Goal: Find contact information: Obtain details needed to contact an individual or organization

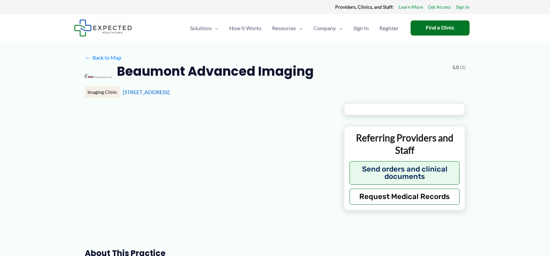
type input "**********"
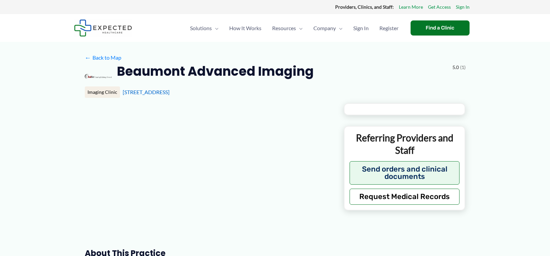
type input "**********"
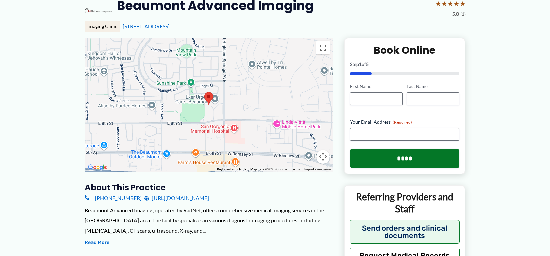
scroll to position [67, 0]
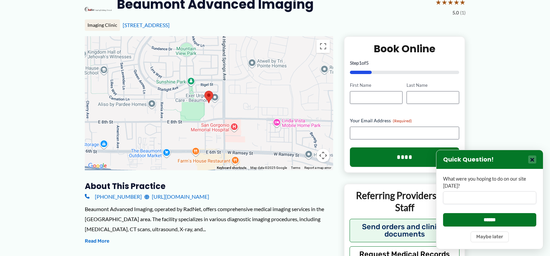
click at [533, 161] on button "×" at bounding box center [533, 160] width 8 height 8
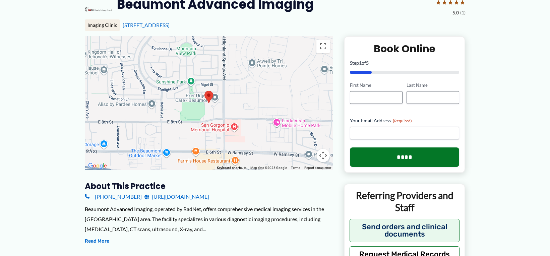
click at [193, 82] on div at bounding box center [209, 103] width 248 height 134
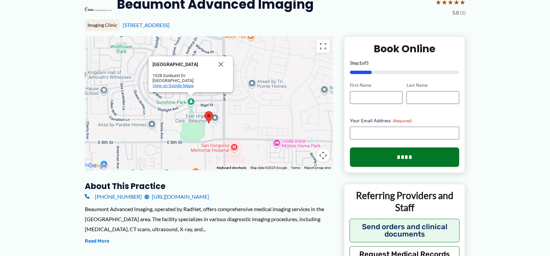
click at [175, 87] on span "View on Google Maps" at bounding box center [173, 85] width 41 height 5
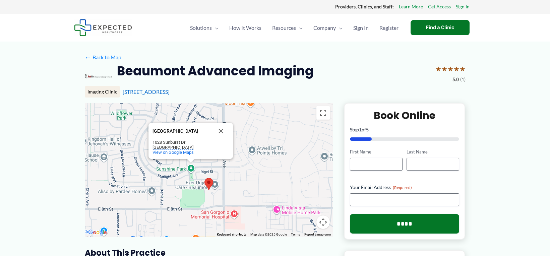
scroll to position [0, 0]
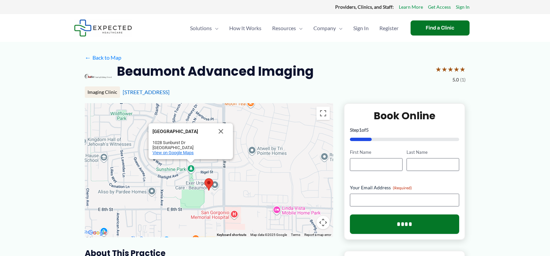
click at [176, 155] on span "View on Google Maps" at bounding box center [173, 152] width 41 height 5
drag, startPoint x: 151, startPoint y: 143, endPoint x: 193, endPoint y: 148, distance: 42.6
click at [193, 148] on div "[GEOGRAPHIC_DATA] [GEOGRAPHIC_DATA] [STREET_ADDRESS][PERSON_NAME] View on Googl…" at bounding box center [191, 141] width 85 height 36
drag, startPoint x: 193, startPoint y: 148, endPoint x: 187, endPoint y: 146, distance: 6.8
copy div "[STREET_ADDRESS][PERSON_NAME]"
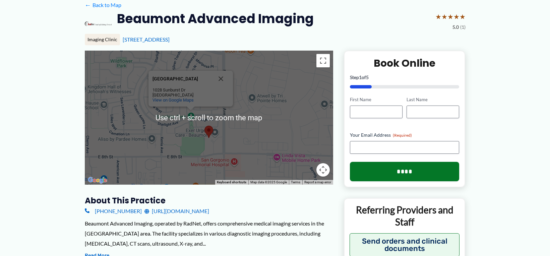
scroll to position [101, 0]
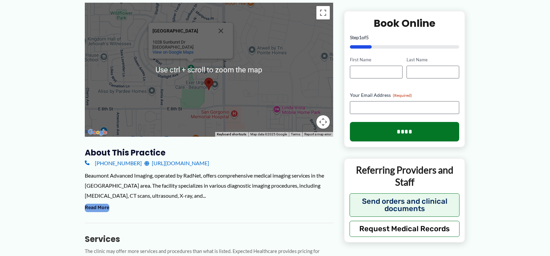
click at [101, 209] on button "Read More" at bounding box center [97, 208] width 24 height 8
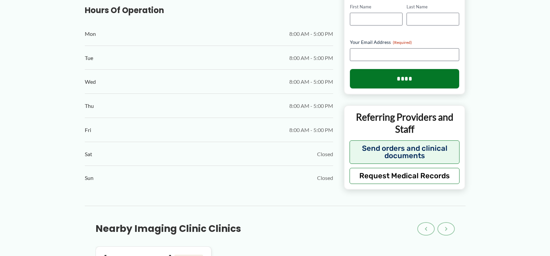
scroll to position [436, 0]
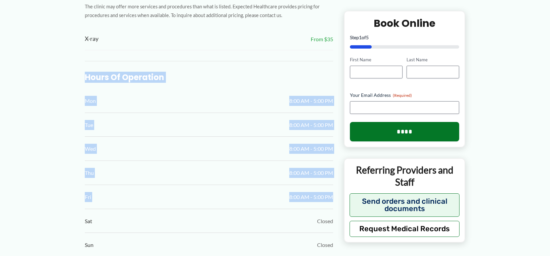
drag, startPoint x: 81, startPoint y: 76, endPoint x: 335, endPoint y: 199, distance: 281.4
click at [335, 199] on div "← Back to Map Beaumont Advanced Imaging ★ ★ ★ ★ ★ 5.0 (1) Imaging Clinic [STREE…" at bounding box center [275, 210] width 402 height 1209
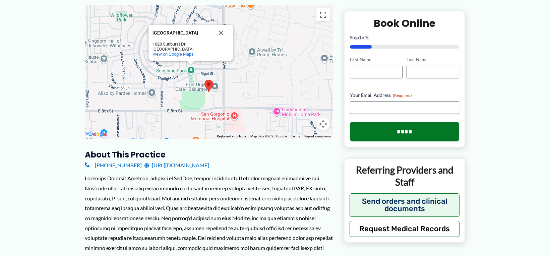
scroll to position [34, 0]
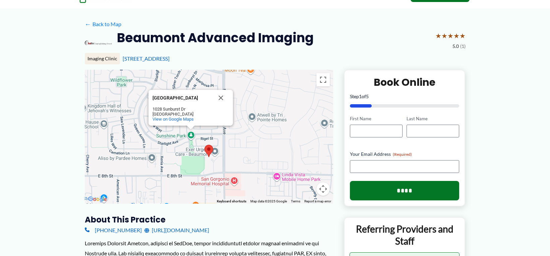
drag, startPoint x: 119, startPoint y: 35, endPoint x: 252, endPoint y: 58, distance: 134.9
click at [252, 58] on div "Beaumont Advanced Imaging ★ ★ ★ ★ ★ 5.0 (1) Imaging Clinic [STREET_ADDRESS]" at bounding box center [275, 50] width 381 height 40
drag, startPoint x: 252, startPoint y: 58, endPoint x: 224, endPoint y: 34, distance: 36.6
copy div "Beaumont Advanced Imaging ★ ★ ★ ★ ★ 5.0 (1) Imaging Clinic [STREET_ADDRESS]"
